Goal: Task Accomplishment & Management: Manage account settings

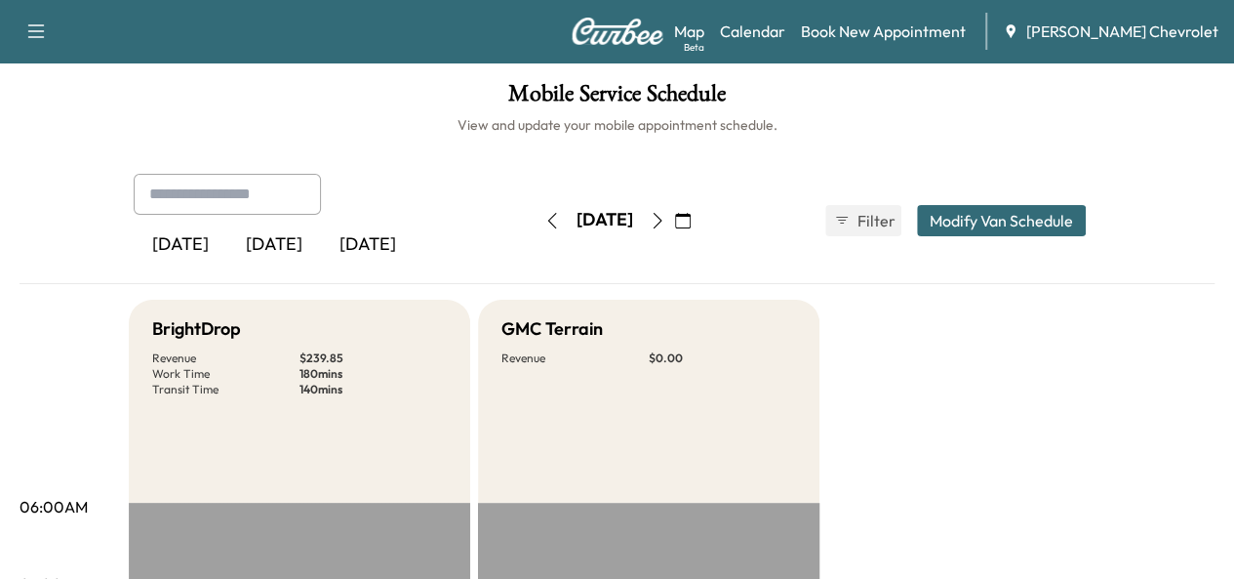
click at [691, 220] on icon "button" at bounding box center [683, 221] width 16 height 16
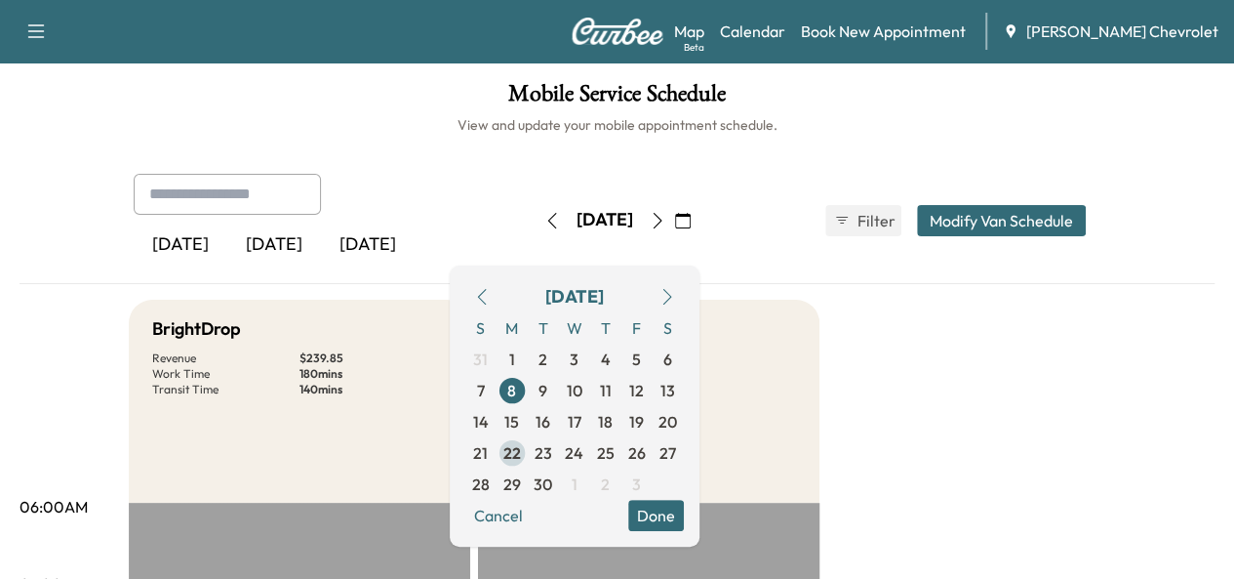
click at [521, 458] on span "22" at bounding box center [512, 452] width 18 height 23
drag, startPoint x: 717, startPoint y: 518, endPoint x: 801, endPoint y: 452, distance: 107.0
click at [684, 517] on button "Done" at bounding box center [656, 515] width 56 height 31
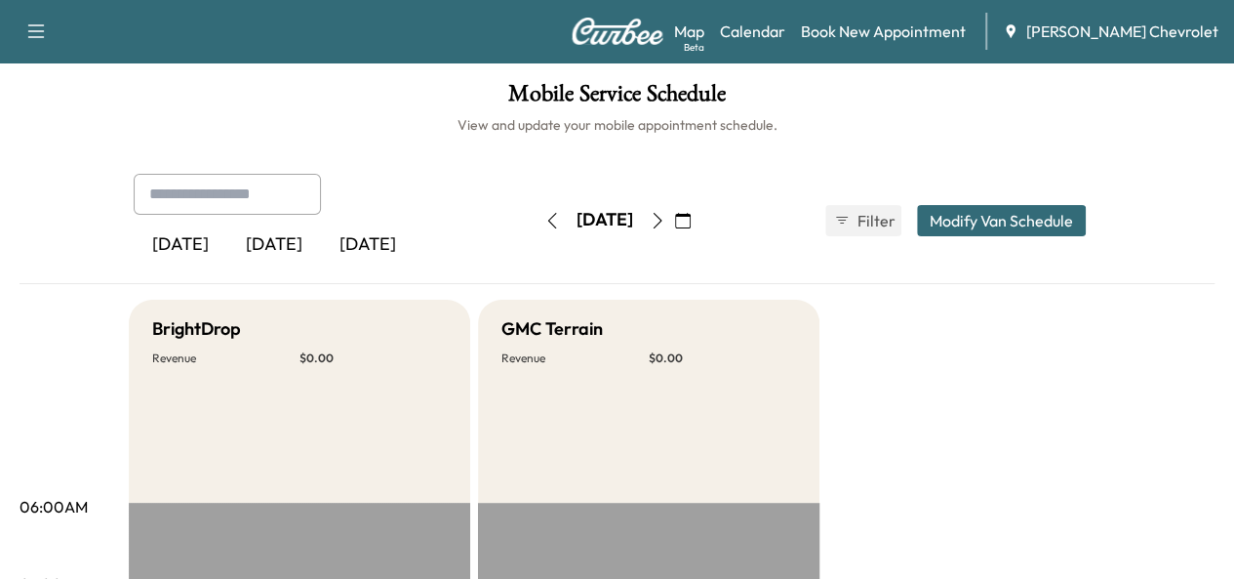
drag, startPoint x: 751, startPoint y: 223, endPoint x: 693, endPoint y: 246, distance: 62.7
click at [691, 223] on icon "button" at bounding box center [683, 221] width 16 height 16
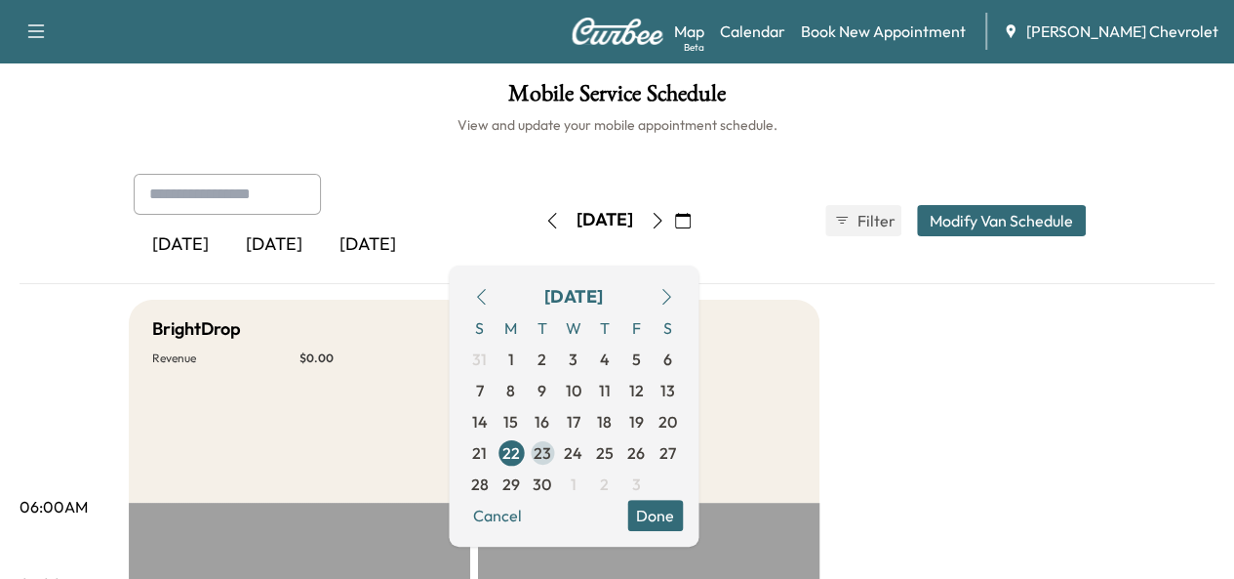
click at [551, 453] on span "23" at bounding box center [543, 452] width 18 height 23
click at [683, 505] on button "Done" at bounding box center [655, 515] width 56 height 31
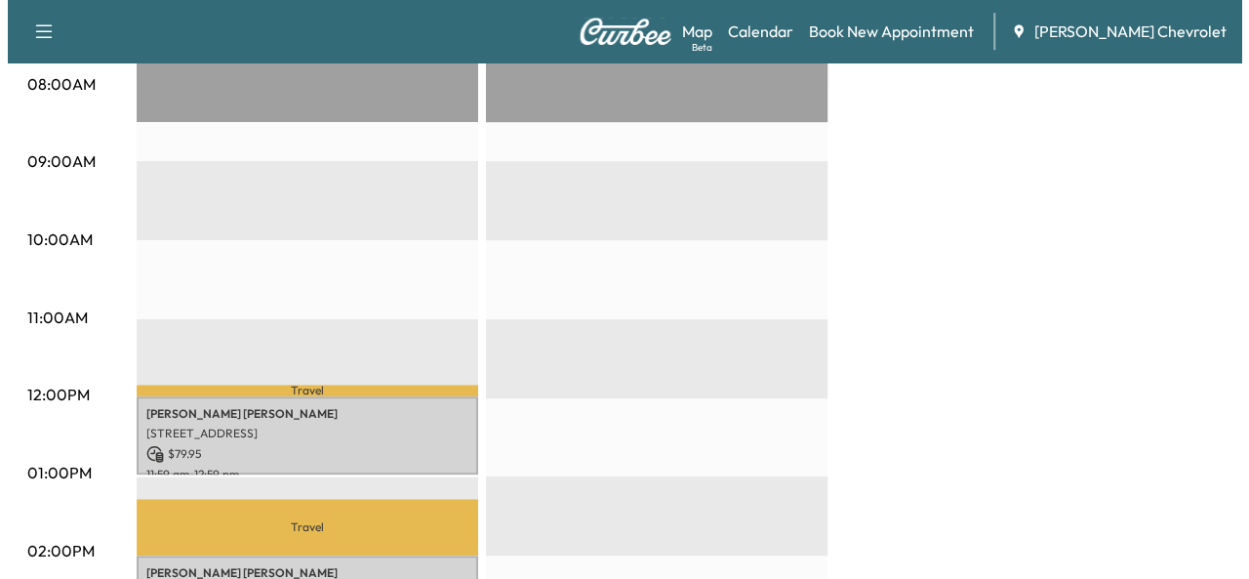
scroll to position [683, 0]
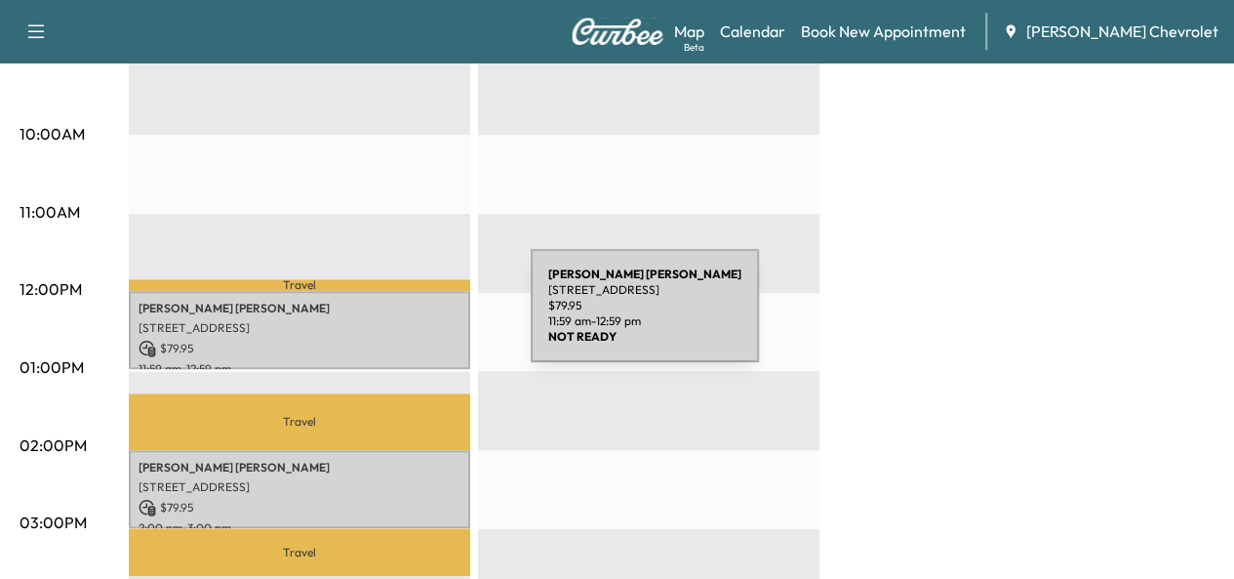
click at [384, 320] on p "[STREET_ADDRESS]" at bounding box center [300, 328] width 322 height 16
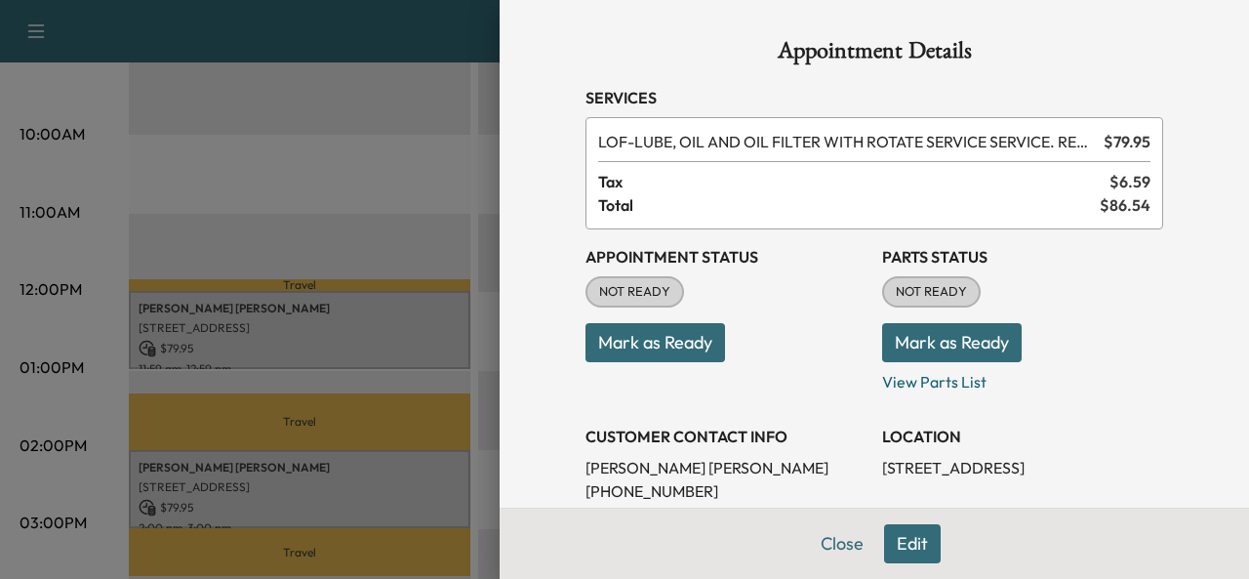
click at [884, 547] on button "Edit" at bounding box center [912, 543] width 57 height 39
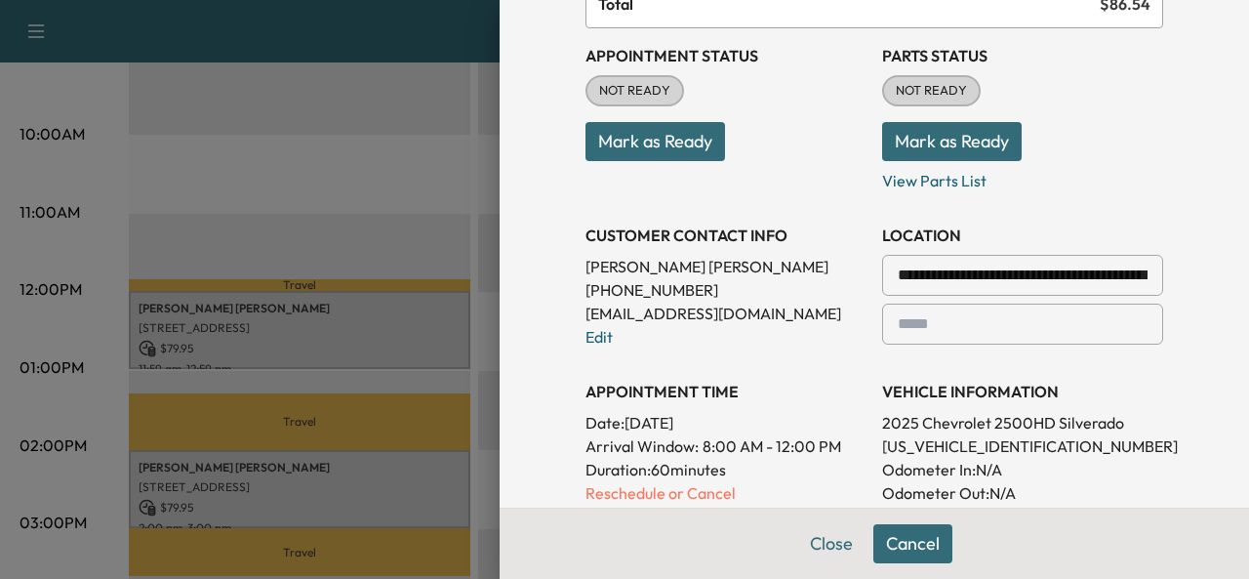
scroll to position [293, 0]
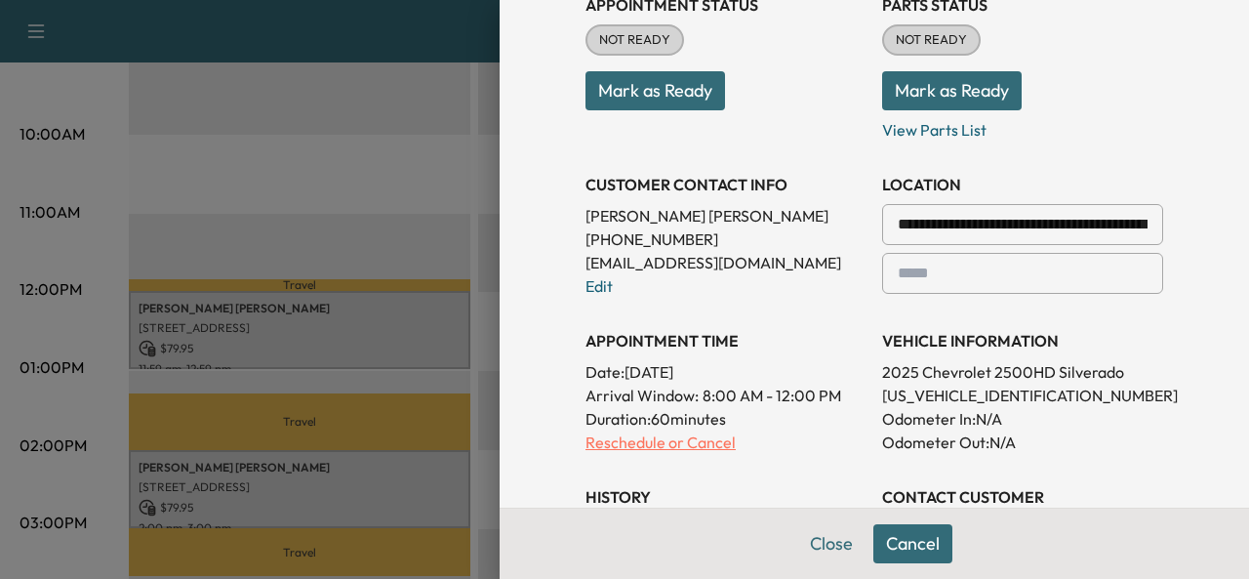
click at [681, 435] on p "Reschedule or Cancel" at bounding box center [725, 441] width 281 height 23
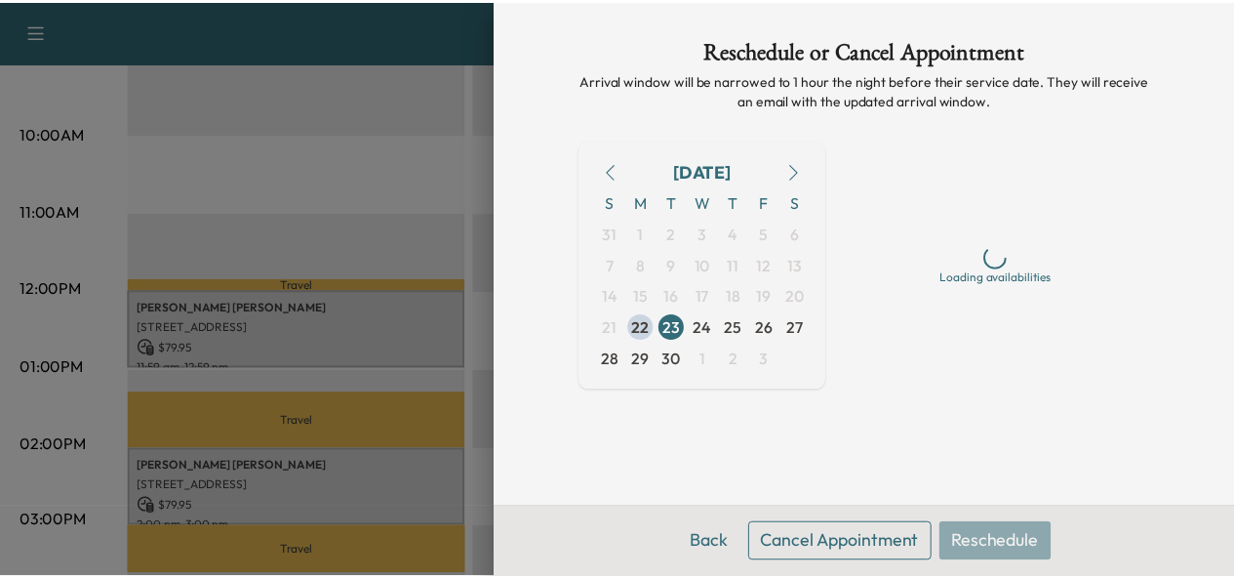
scroll to position [0, 0]
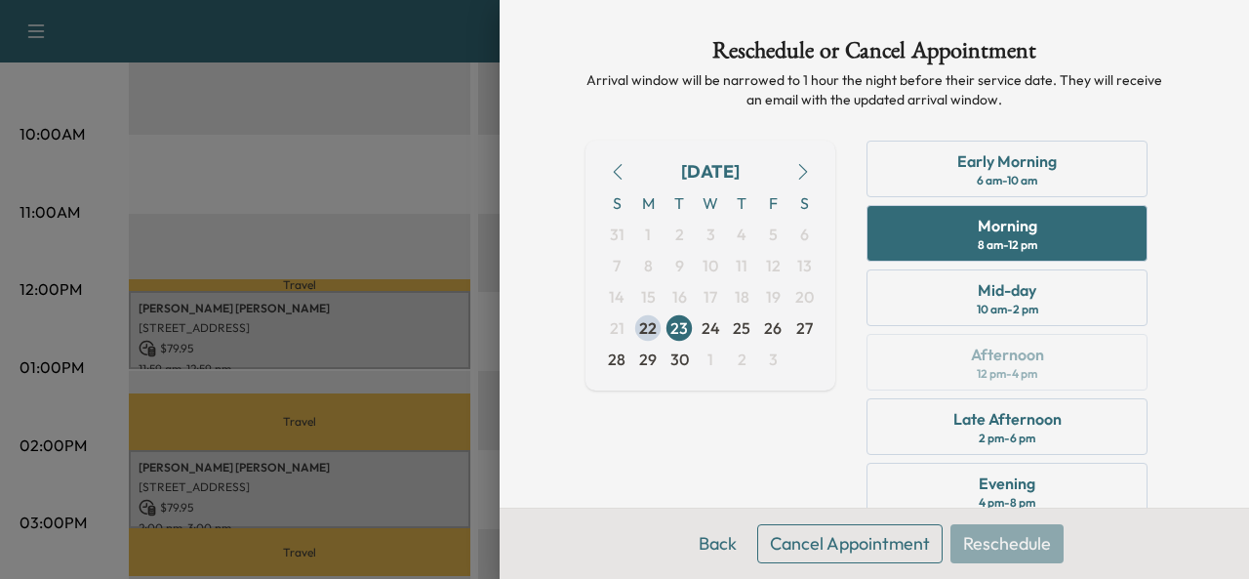
click at [824, 537] on button "Cancel Appointment" at bounding box center [849, 543] width 185 height 39
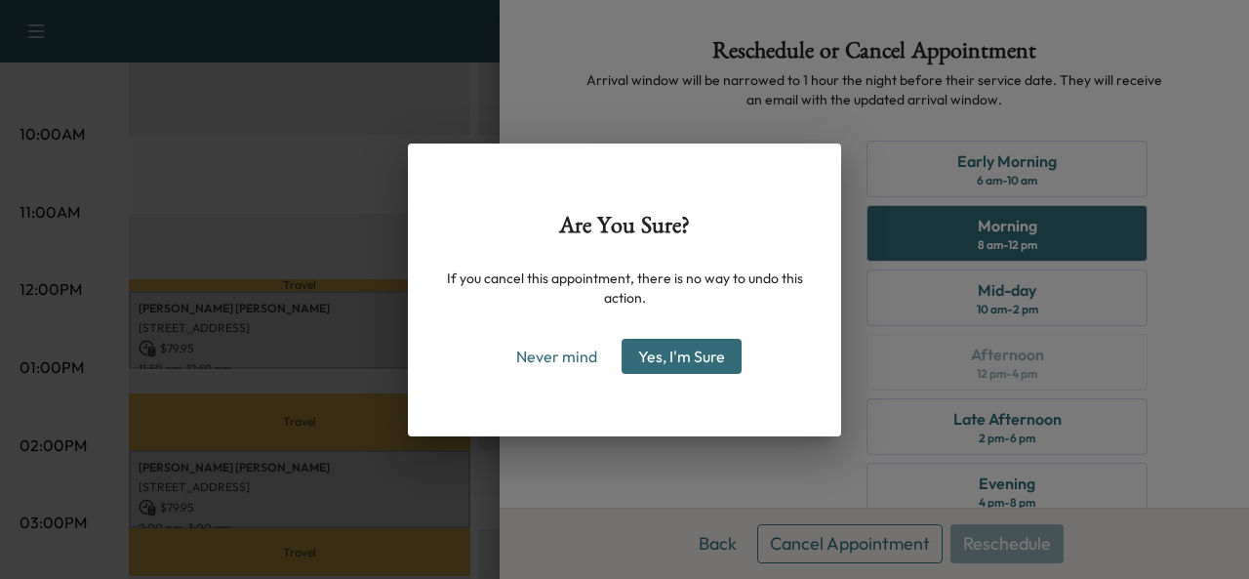
click at [693, 359] on button "Yes, I'm Sure" at bounding box center [682, 356] width 120 height 35
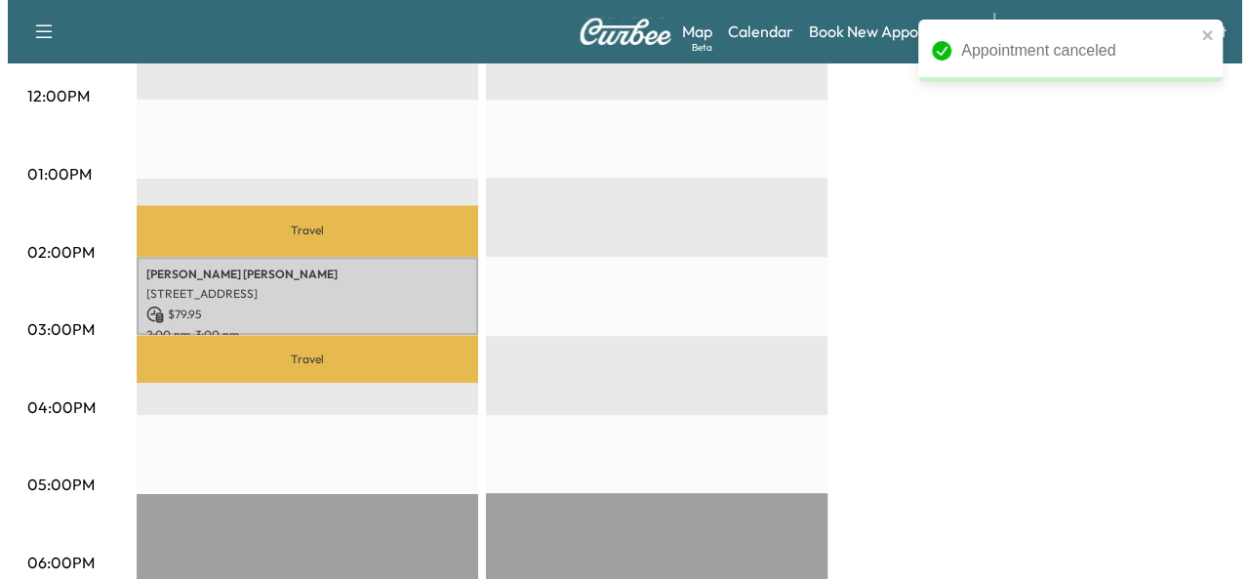
scroll to position [878, 0]
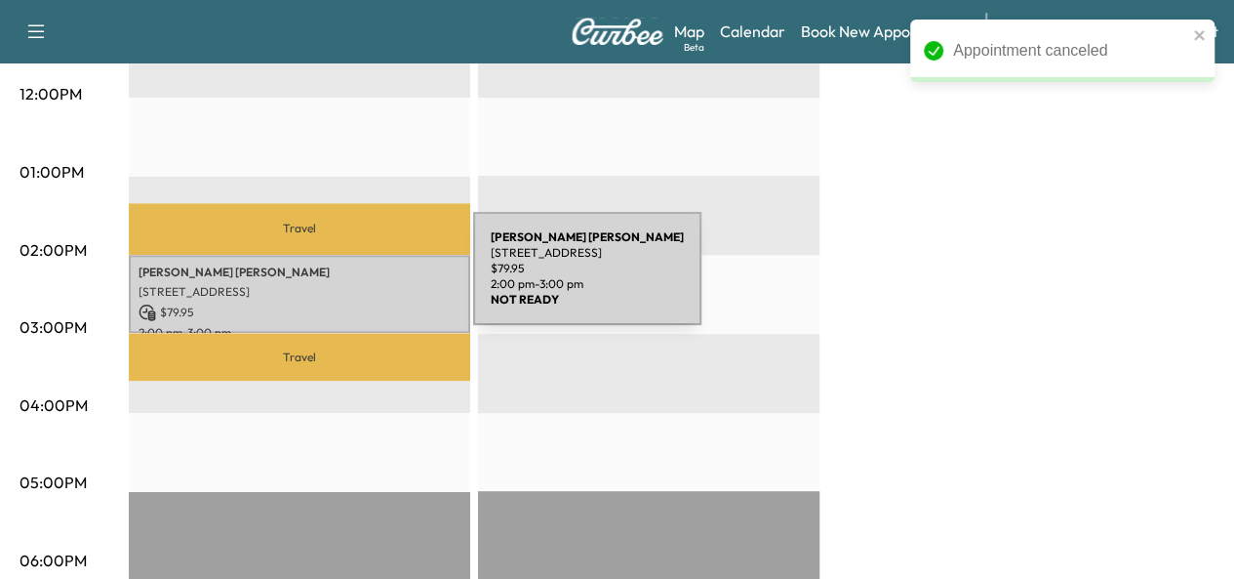
click at [327, 284] on p "[STREET_ADDRESS]" at bounding box center [300, 292] width 322 height 16
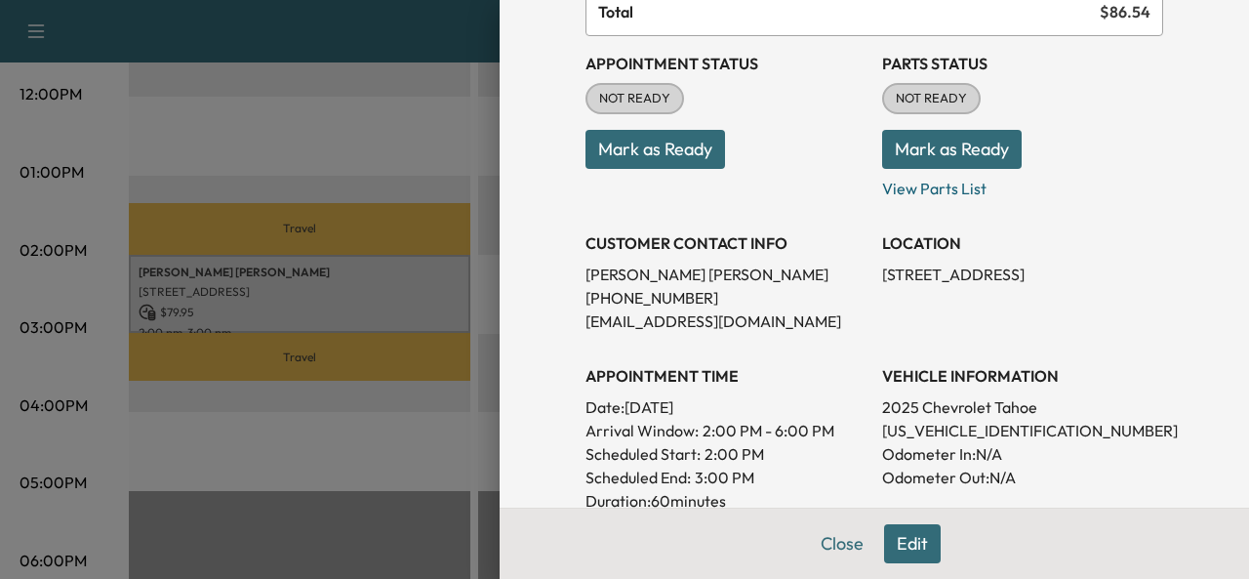
scroll to position [195, 0]
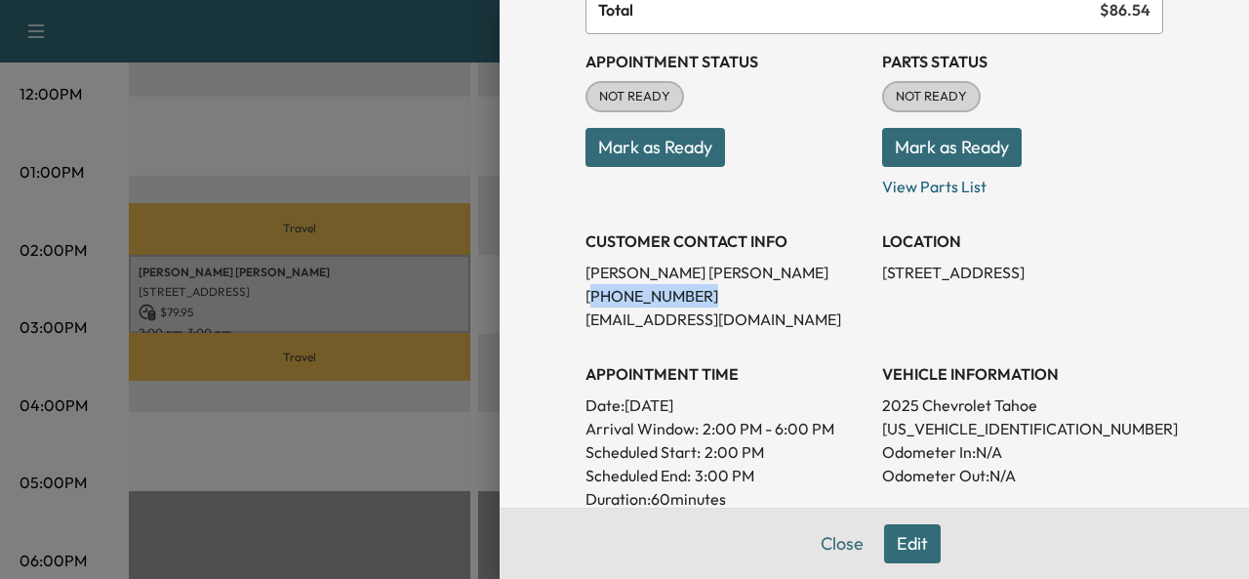
drag, startPoint x: 697, startPoint y: 303, endPoint x: 573, endPoint y: 292, distance: 124.5
click at [585, 292] on p "[PHONE_NUMBER]" at bounding box center [725, 295] width 281 height 23
copy p "859) 445-5690"
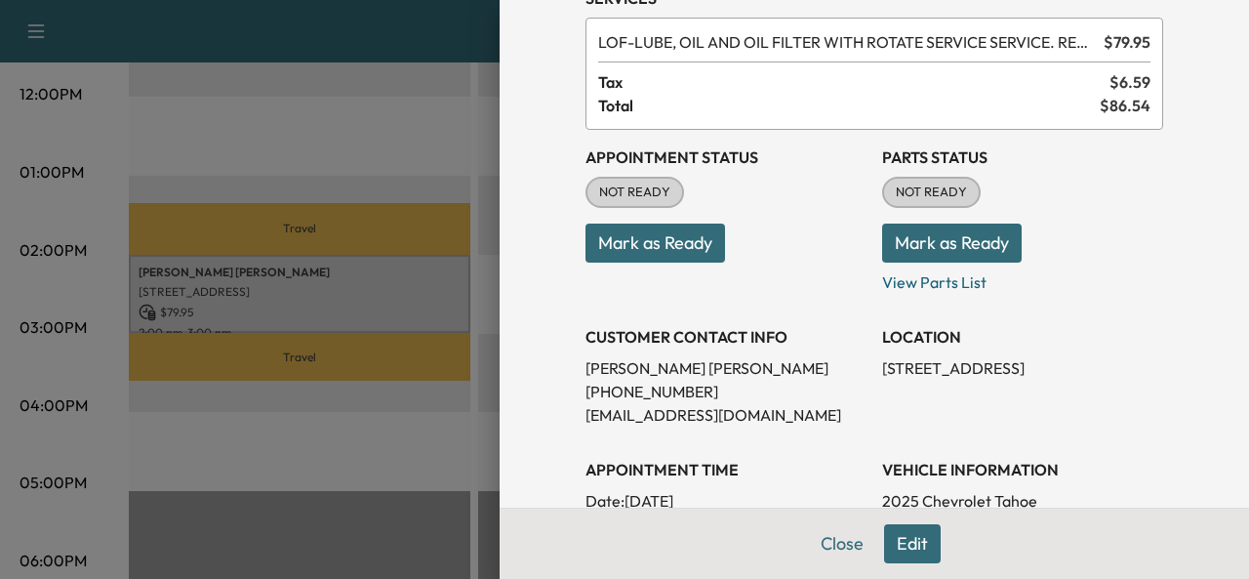
scroll to position [98, 0]
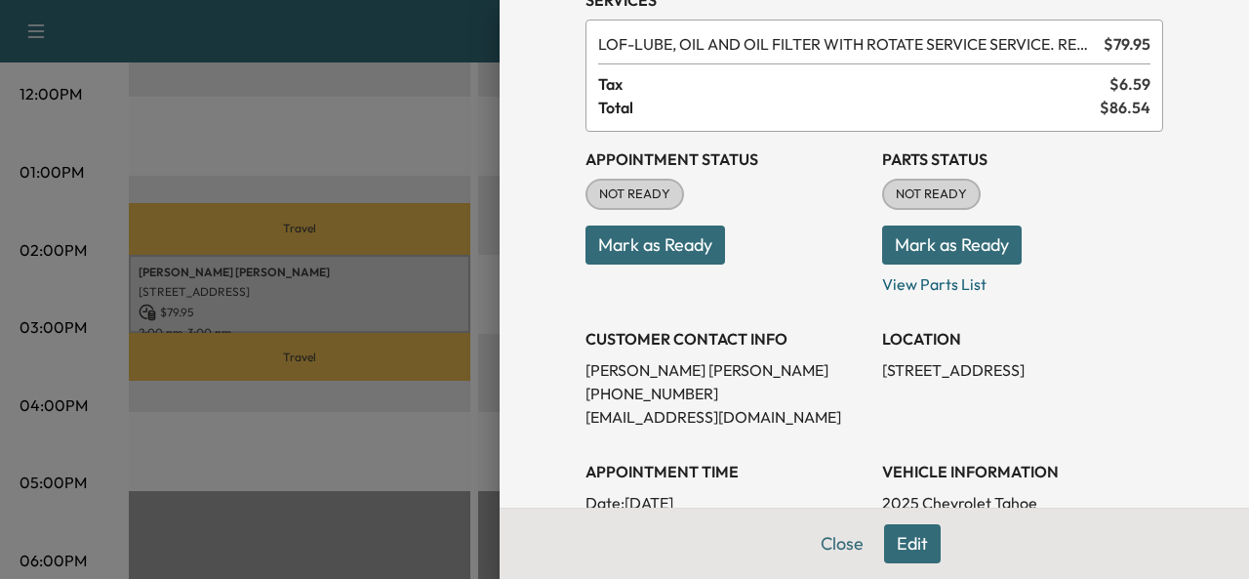
click at [893, 542] on button "Edit" at bounding box center [912, 543] width 57 height 39
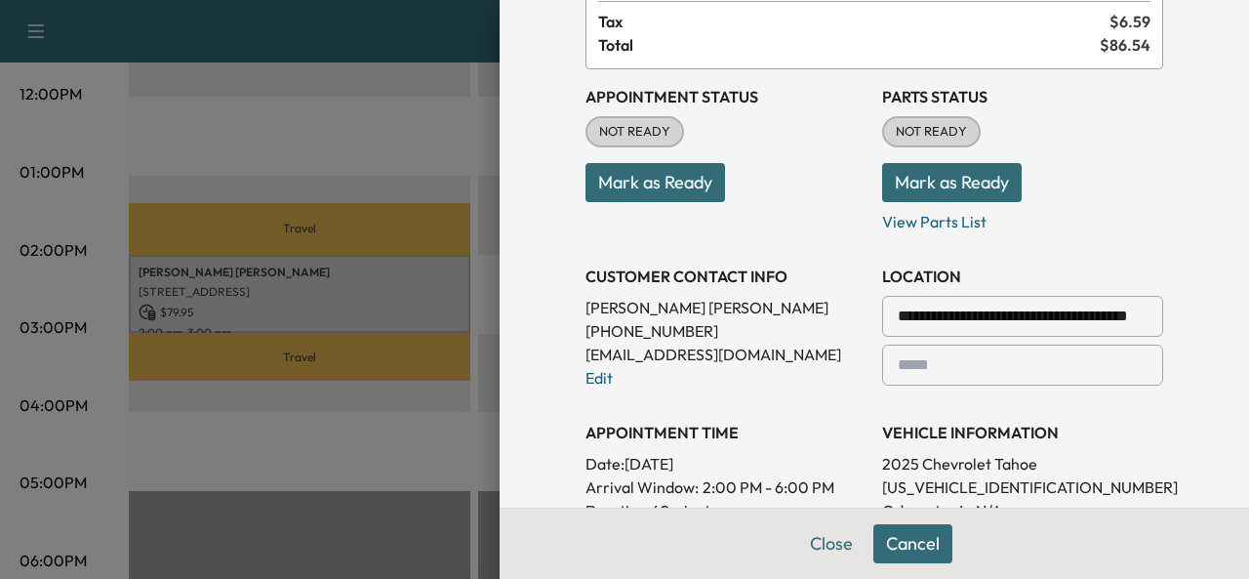
scroll to position [488, 0]
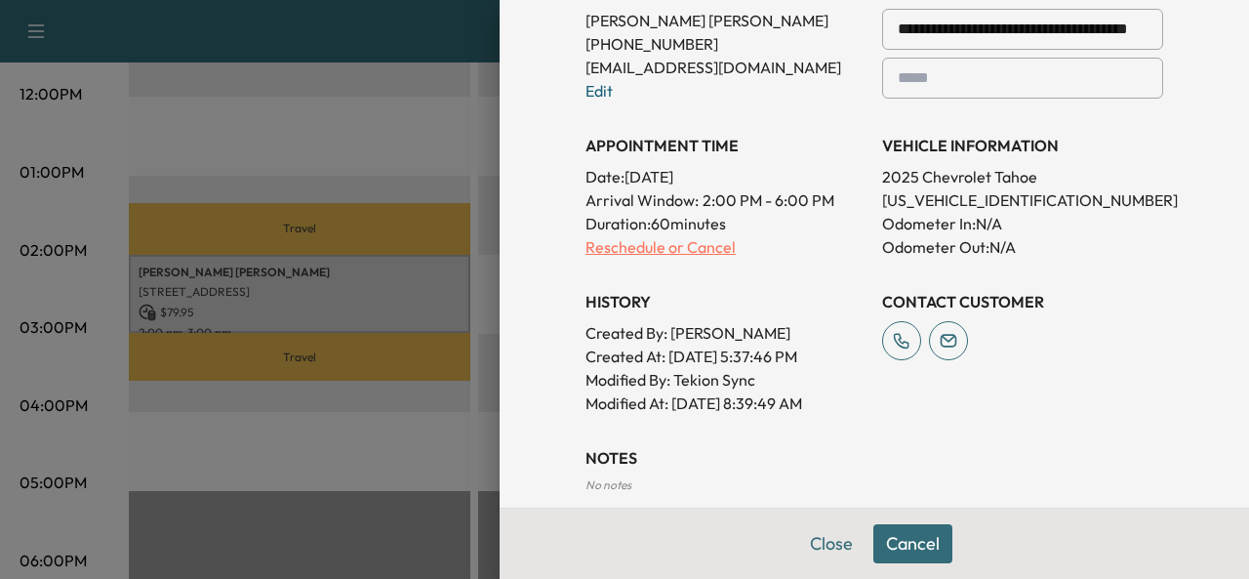
click at [682, 252] on p "Reschedule or Cancel" at bounding box center [725, 246] width 281 height 23
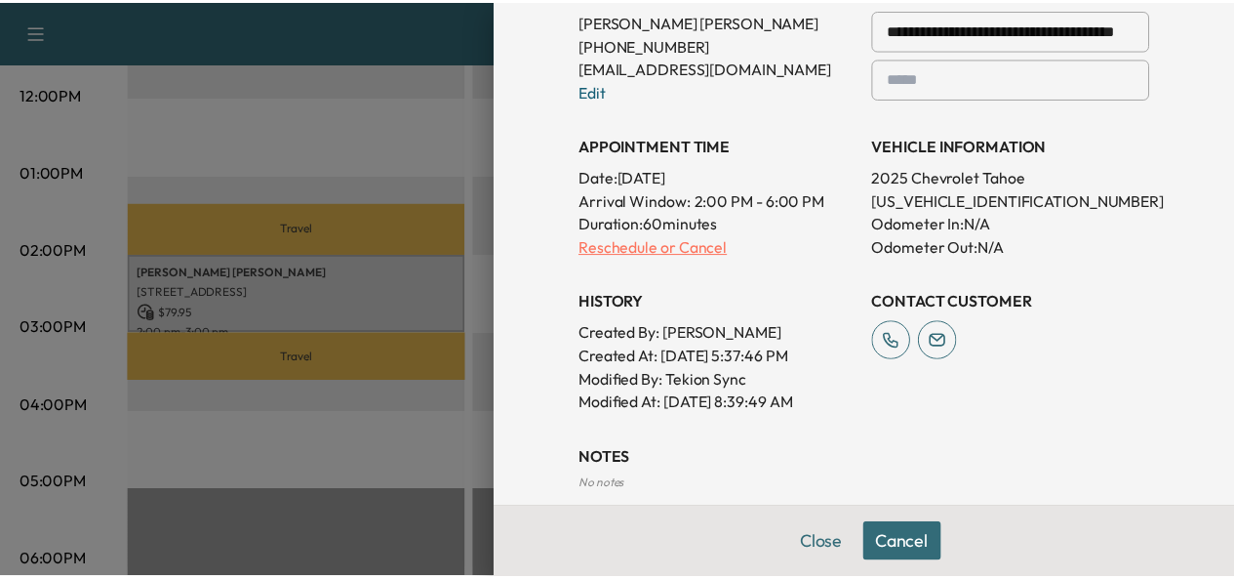
scroll to position [0, 0]
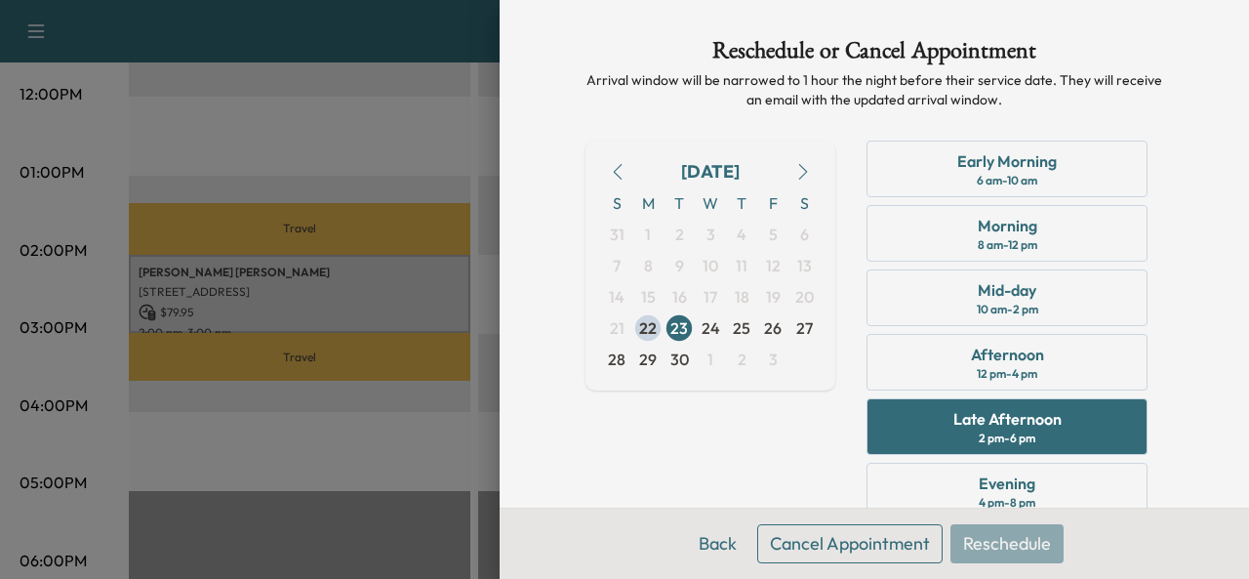
click at [834, 545] on button "Cancel Appointment" at bounding box center [849, 543] width 185 height 39
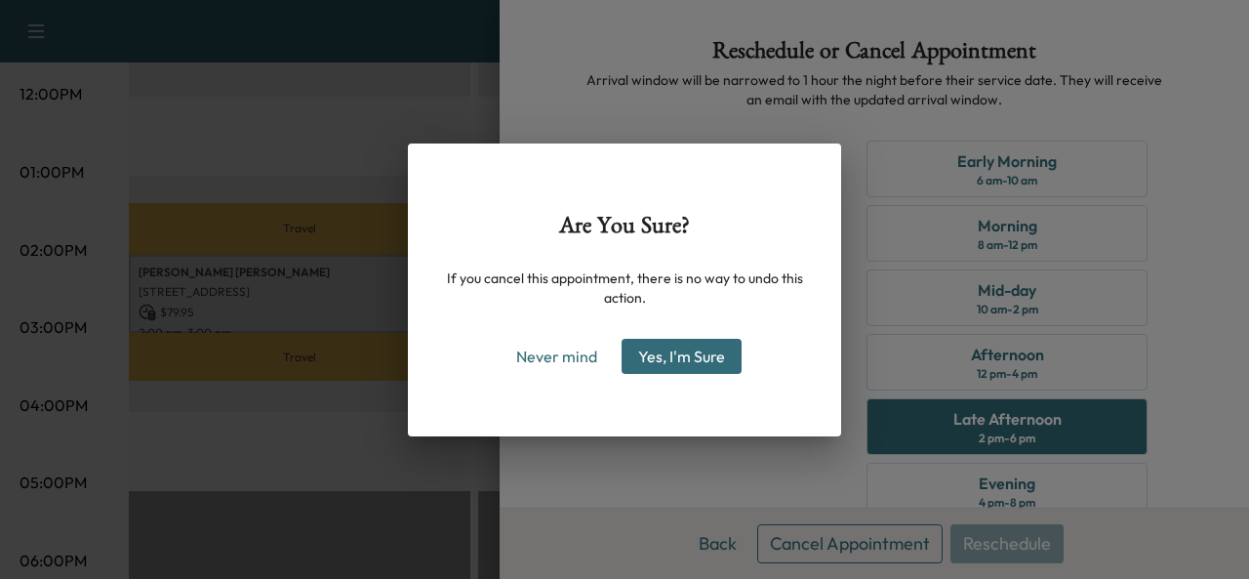
click at [664, 354] on button "Yes, I'm Sure" at bounding box center [682, 356] width 120 height 35
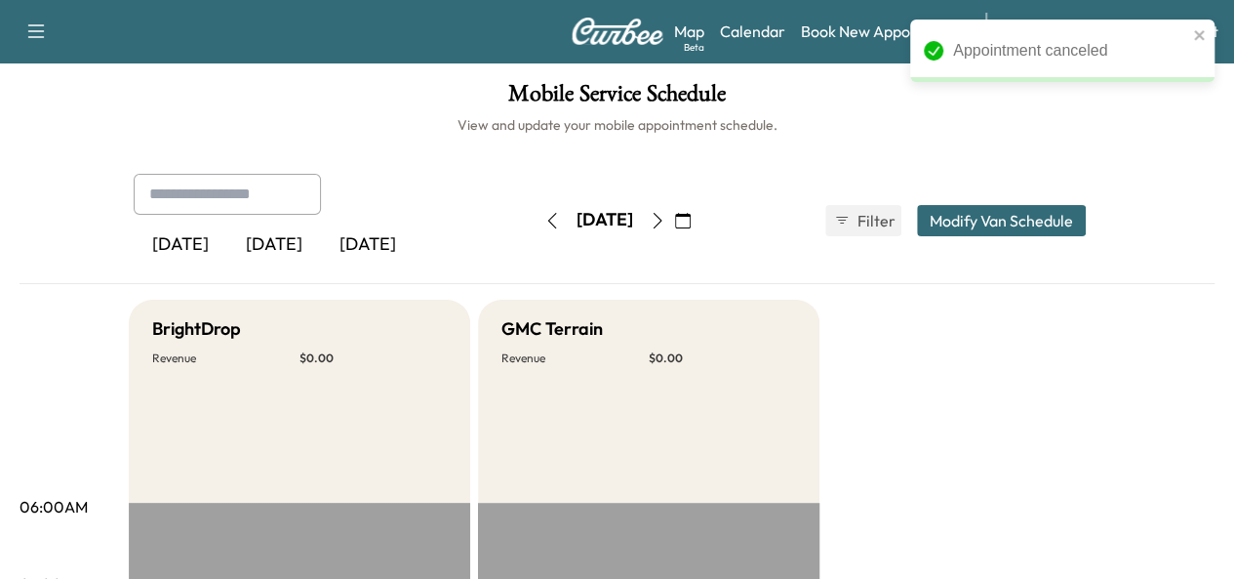
click at [665, 221] on icon "button" at bounding box center [658, 221] width 16 height 16
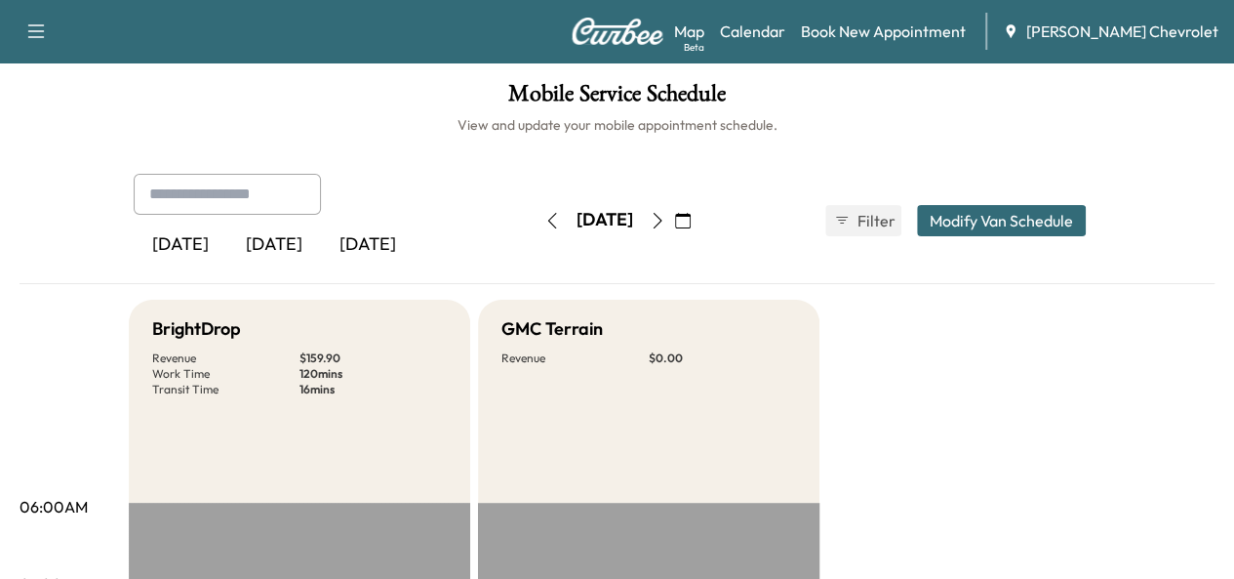
click at [665, 219] on icon "button" at bounding box center [658, 221] width 16 height 16
click at [674, 228] on button "button" at bounding box center [657, 220] width 33 height 31
click at [544, 220] on icon "button" at bounding box center [552, 221] width 16 height 16
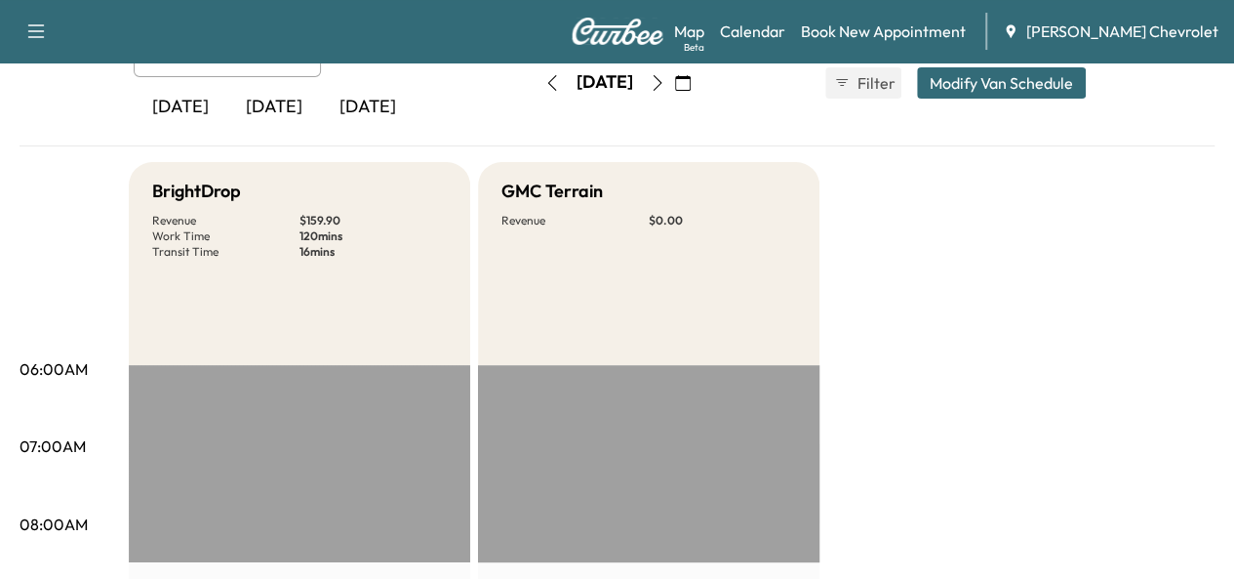
scroll to position [98, 0]
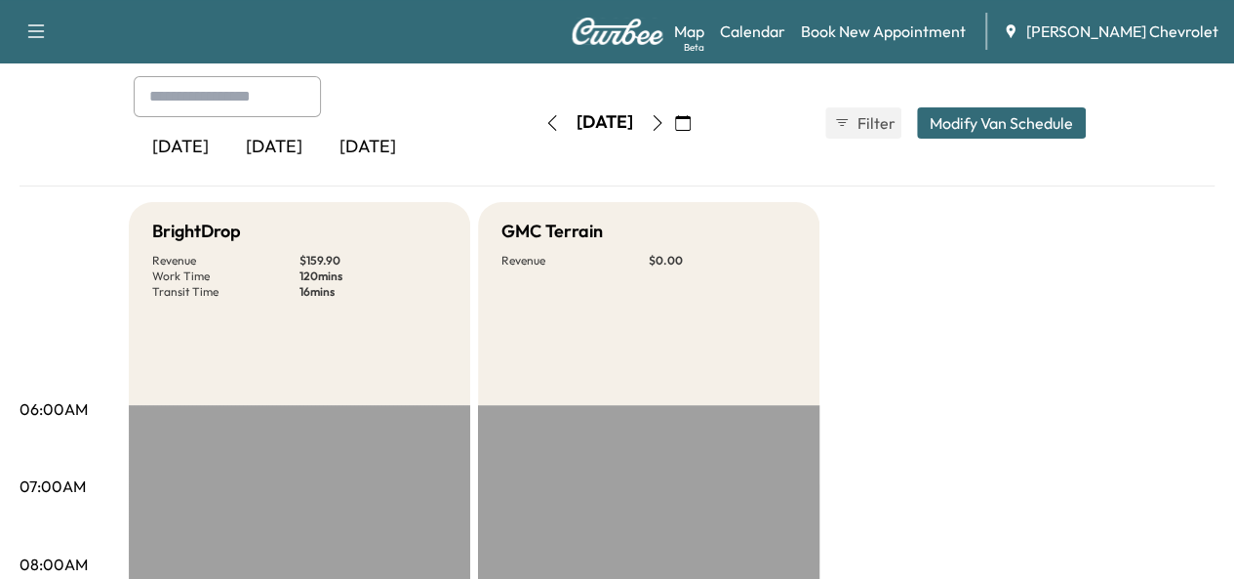
click at [665, 115] on icon "button" at bounding box center [658, 123] width 16 height 16
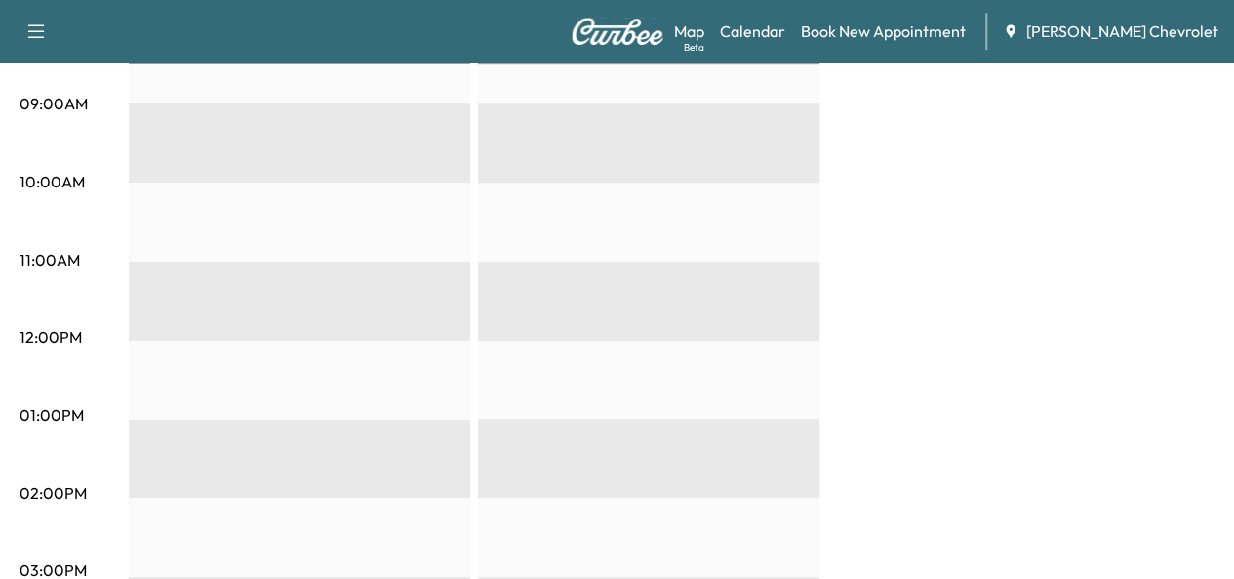
scroll to position [390, 0]
